Goal: Information Seeking & Learning: Learn about a topic

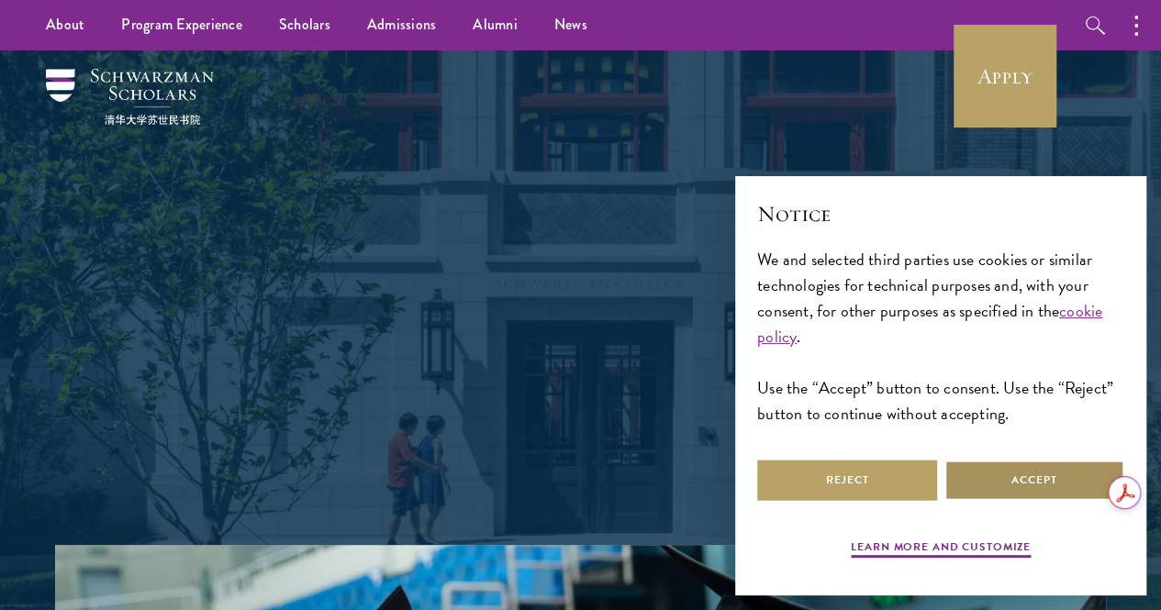
click at [1048, 481] on button "Accept" at bounding box center [1035, 480] width 180 height 41
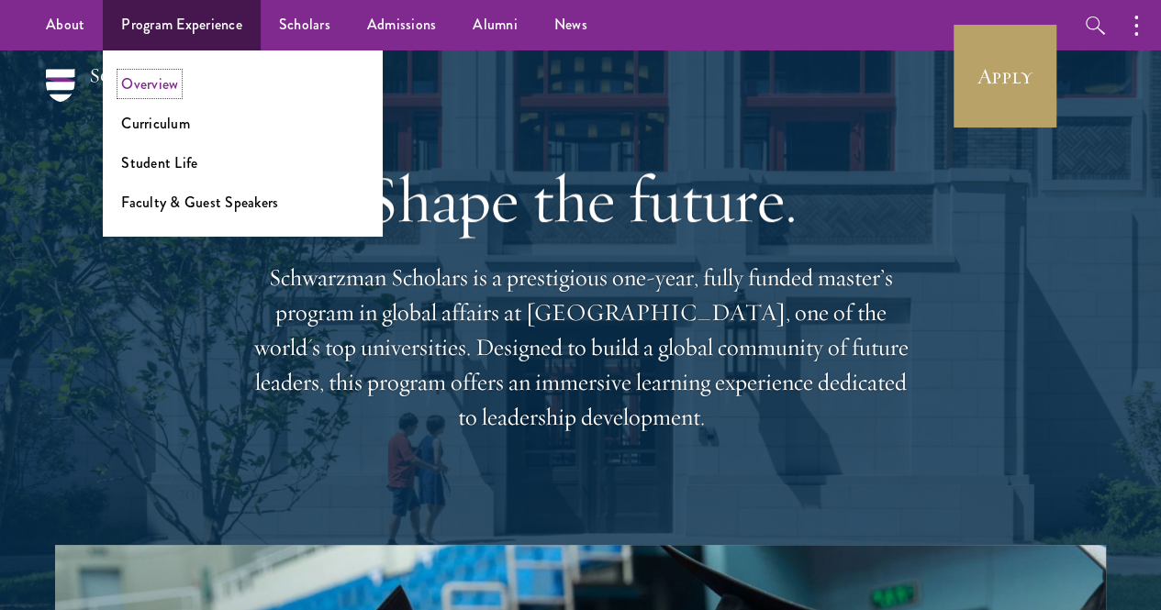
click at [162, 89] on link "Overview" at bounding box center [149, 83] width 57 height 21
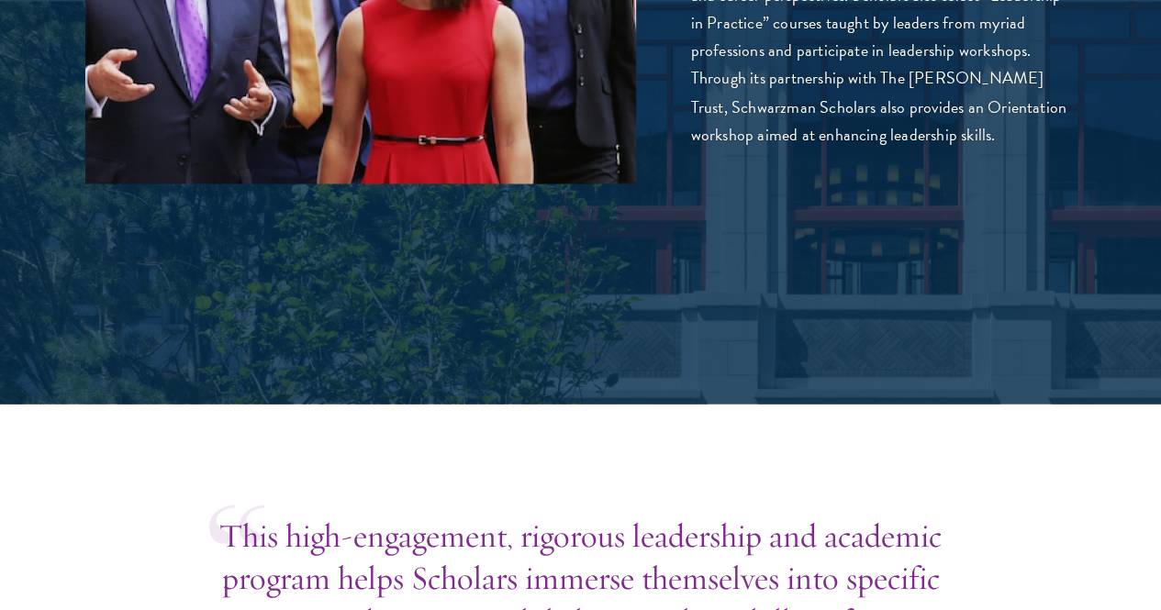
scroll to position [5140, 0]
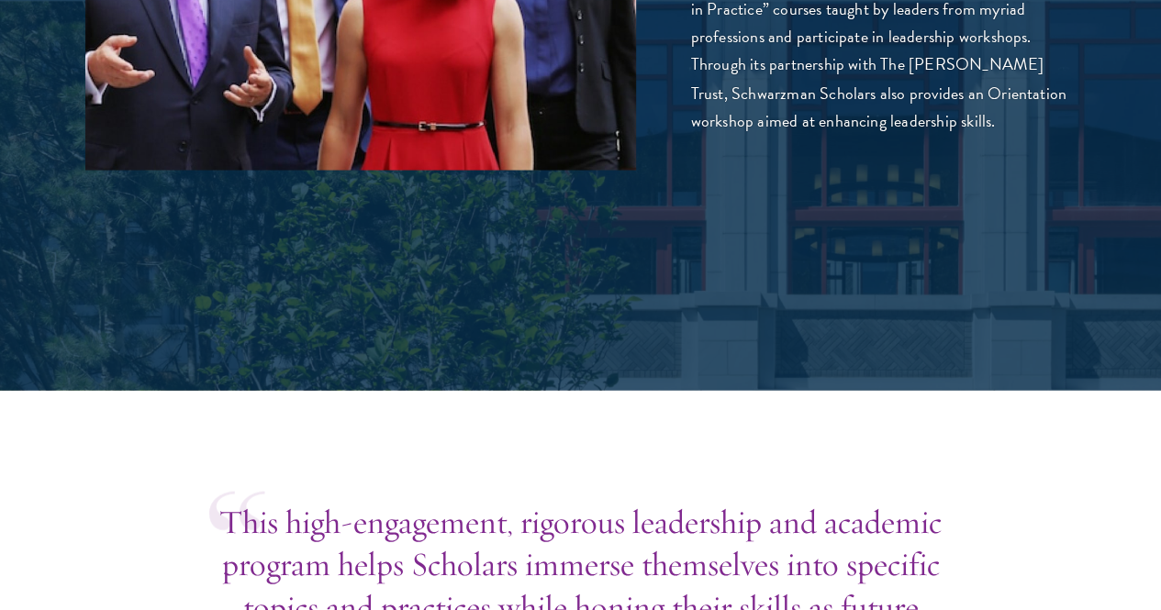
click at [617, 500] on p "This high-engagement, rigorous leadership and academic program helps Scholars i…" at bounding box center [581, 584] width 744 height 169
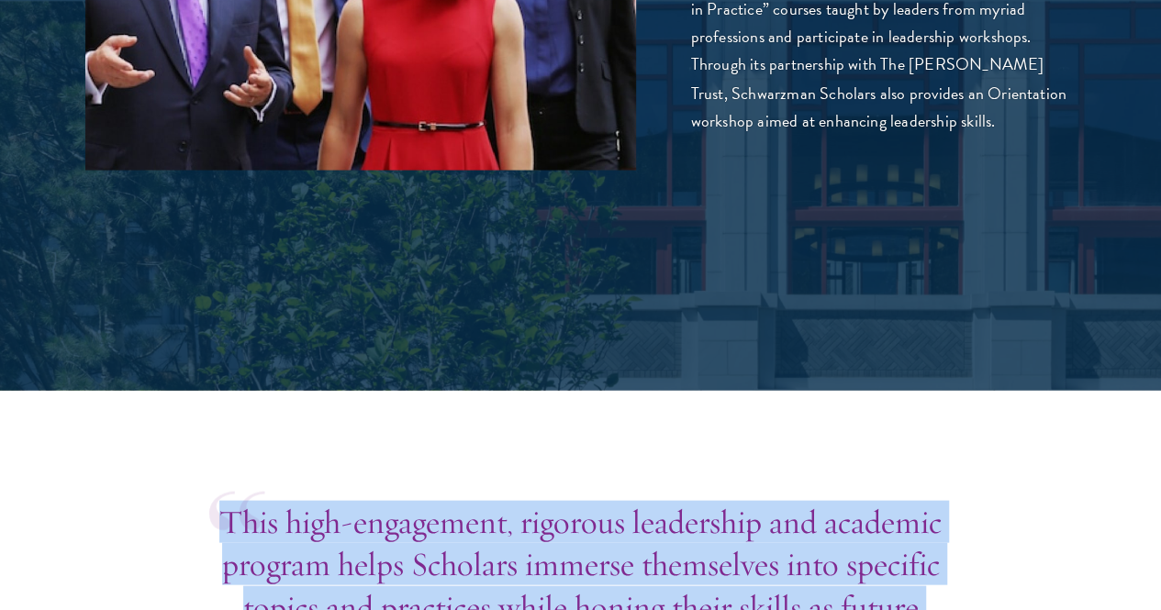
click at [617, 500] on p "This high-engagement, rigorous leadership and academic program helps Scholars i…" at bounding box center [581, 584] width 744 height 169
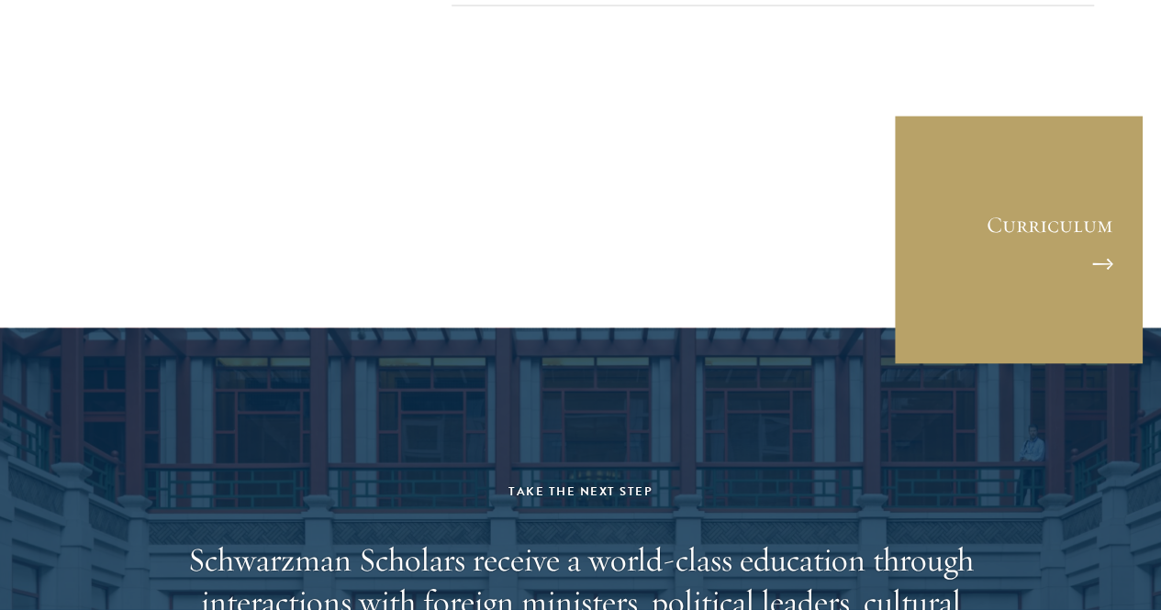
scroll to position [8812, 0]
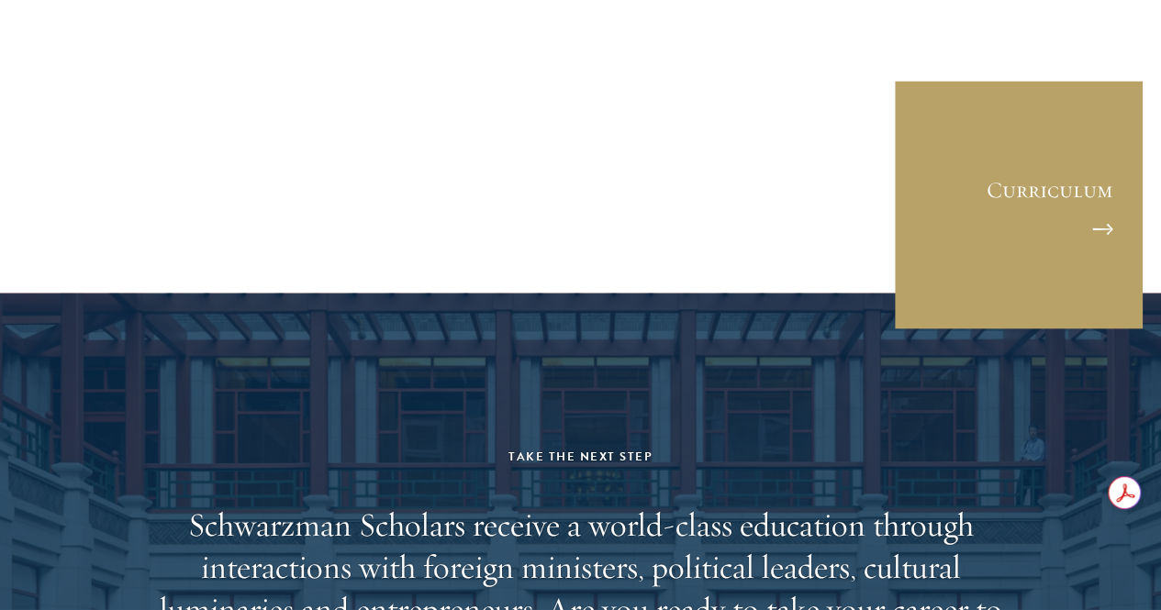
click at [534, 504] on h2 "Schwarzman Scholars receive a world-class education through interactions with f…" at bounding box center [581, 588] width 854 height 169
